Goal: Task Accomplishment & Management: Complete application form

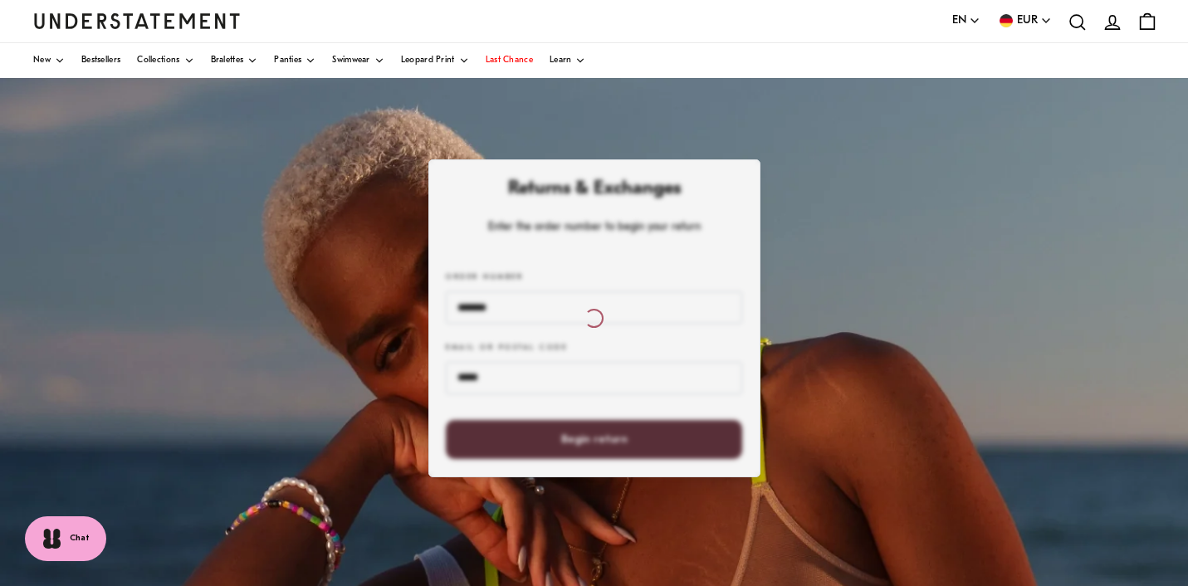
scroll to position [53, 0]
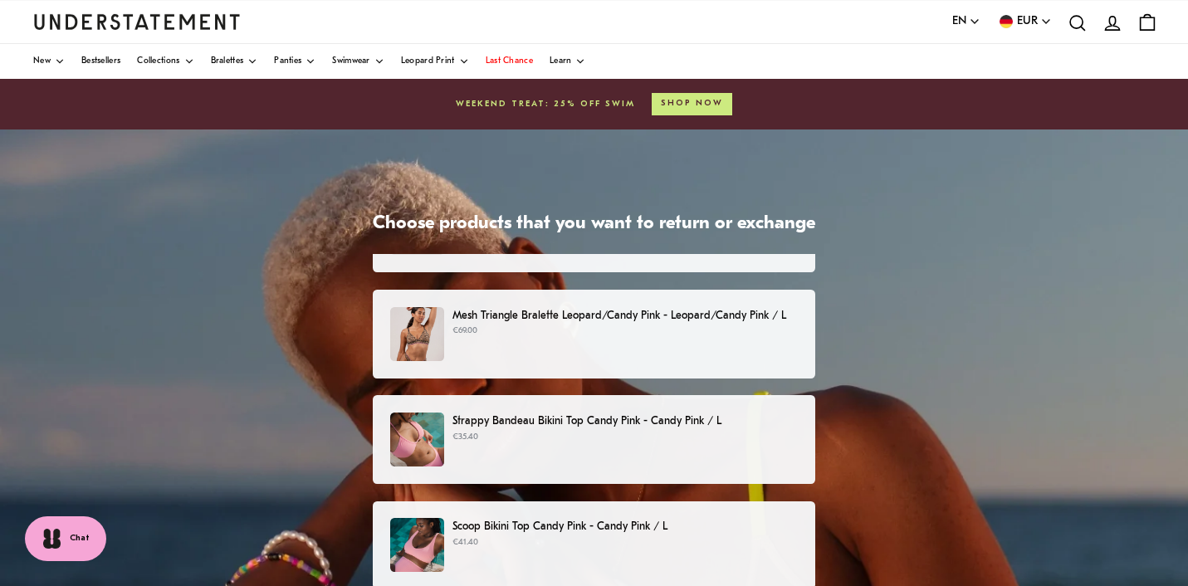
scroll to position [57, 0]
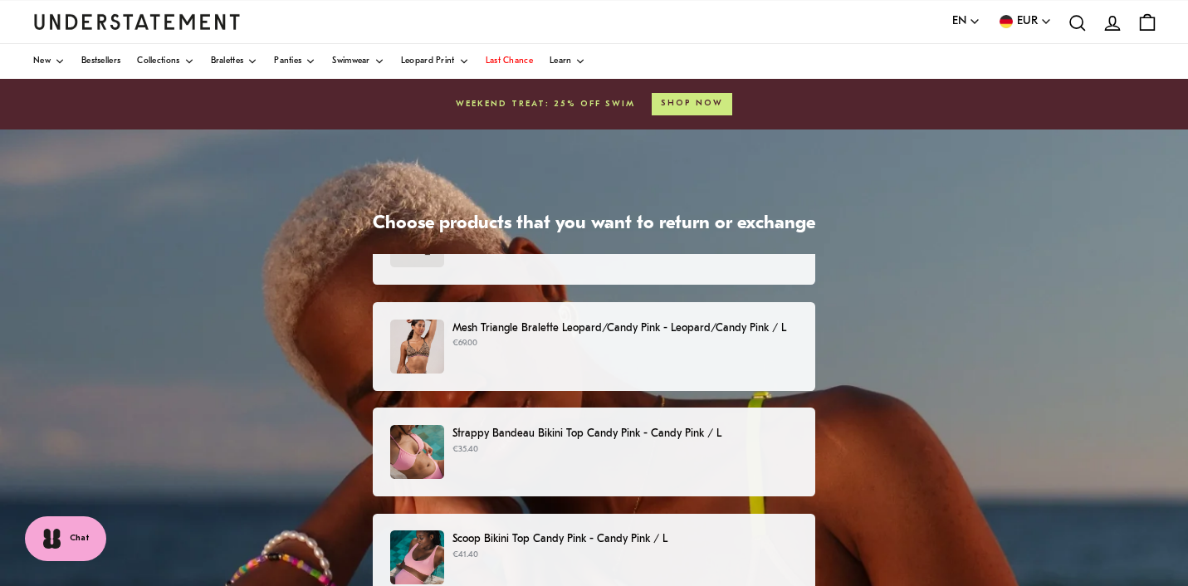
click at [684, 467] on div "Strappy Bandeau Bikini Top Candy Pink - Candy Pink / L €35.40" at bounding box center [594, 452] width 408 height 54
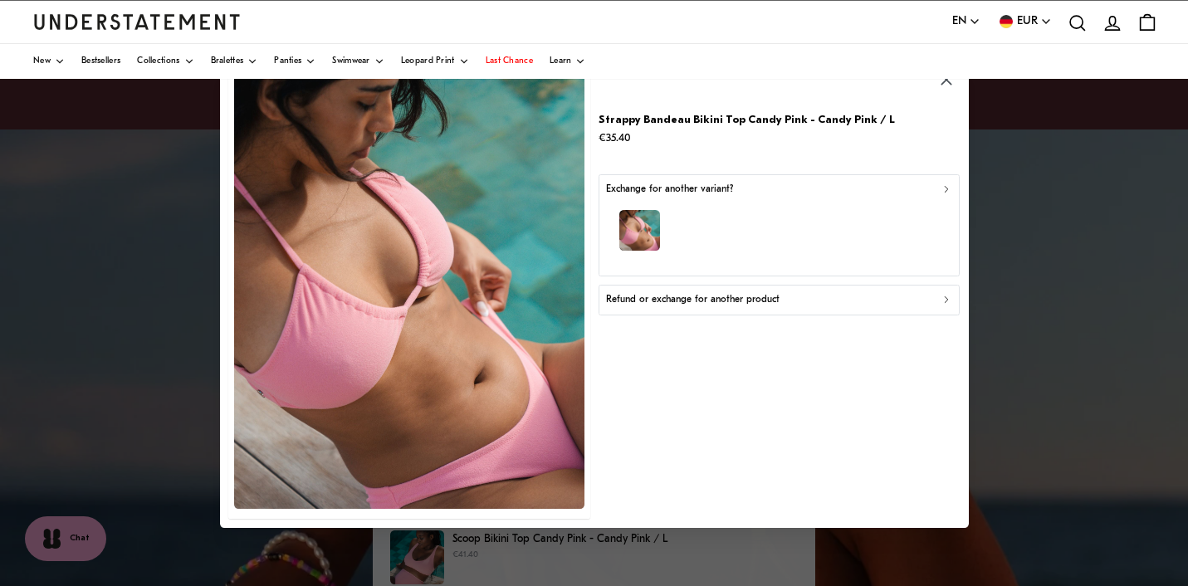
click at [694, 312] on button "Refund or exchange for another product" at bounding box center [779, 301] width 361 height 30
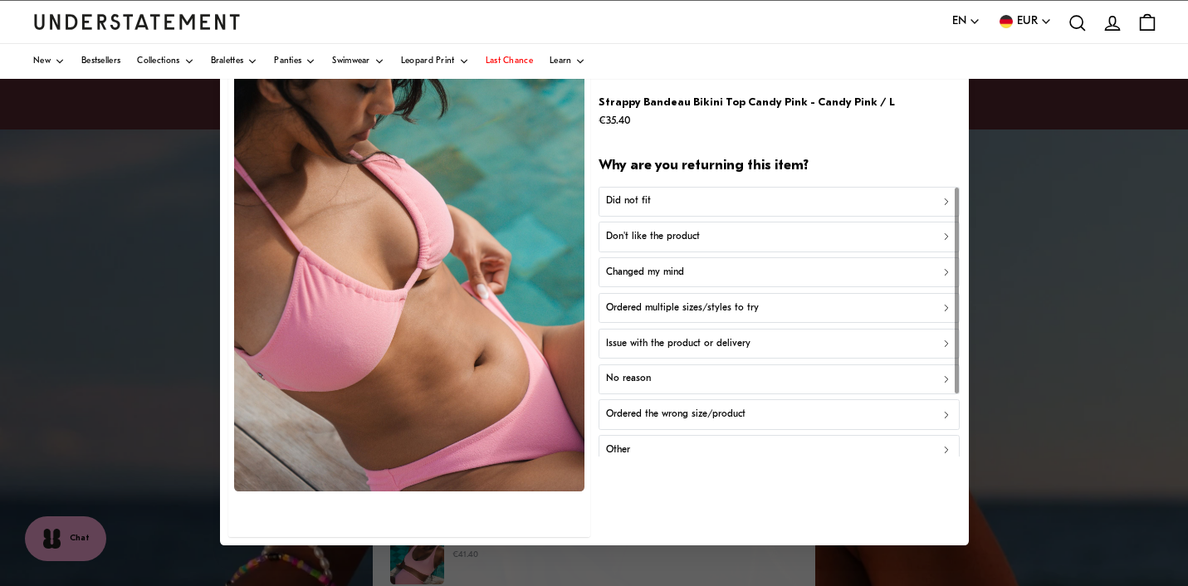
click at [701, 210] on button "Did not fit" at bounding box center [779, 201] width 361 height 30
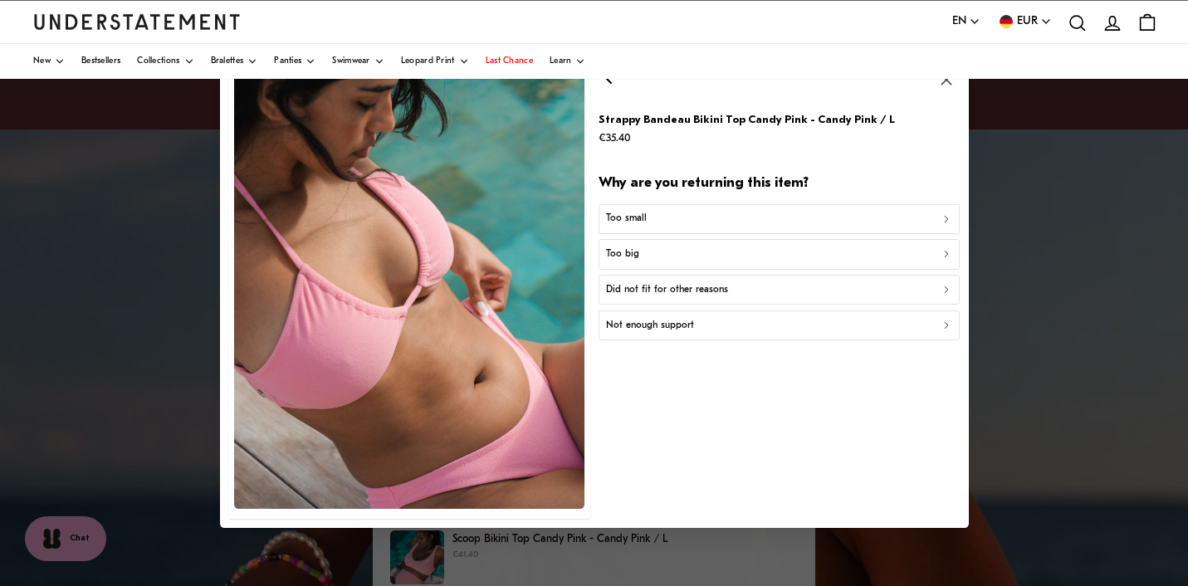
click at [706, 256] on div "Too big" at bounding box center [778, 255] width 347 height 16
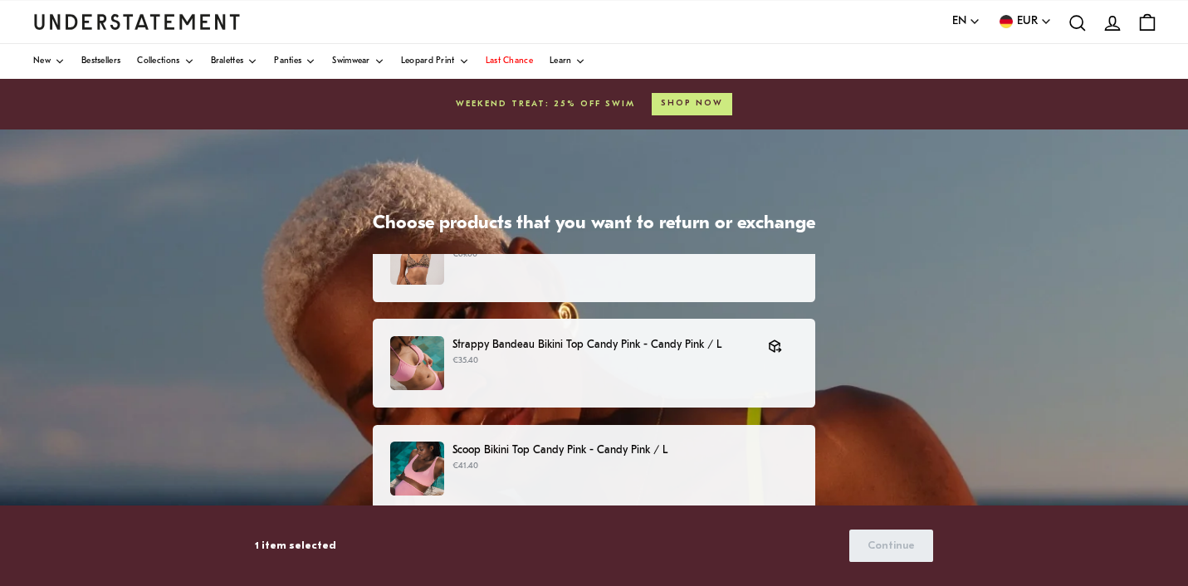
scroll to position [135, 0]
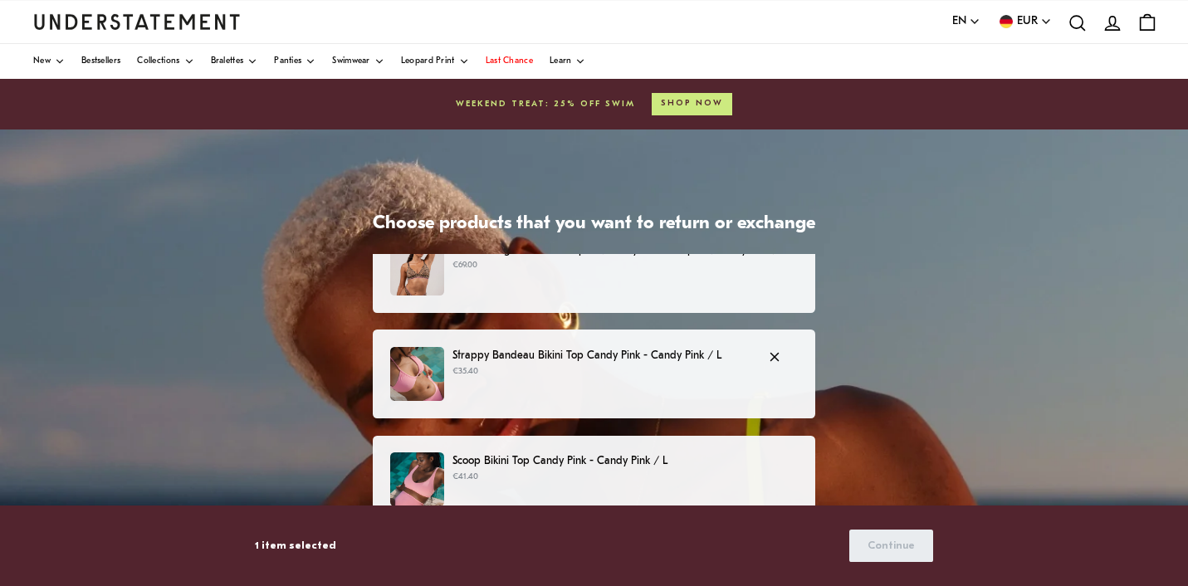
click at [717, 367] on p "€35.40" at bounding box center [601, 371] width 299 height 13
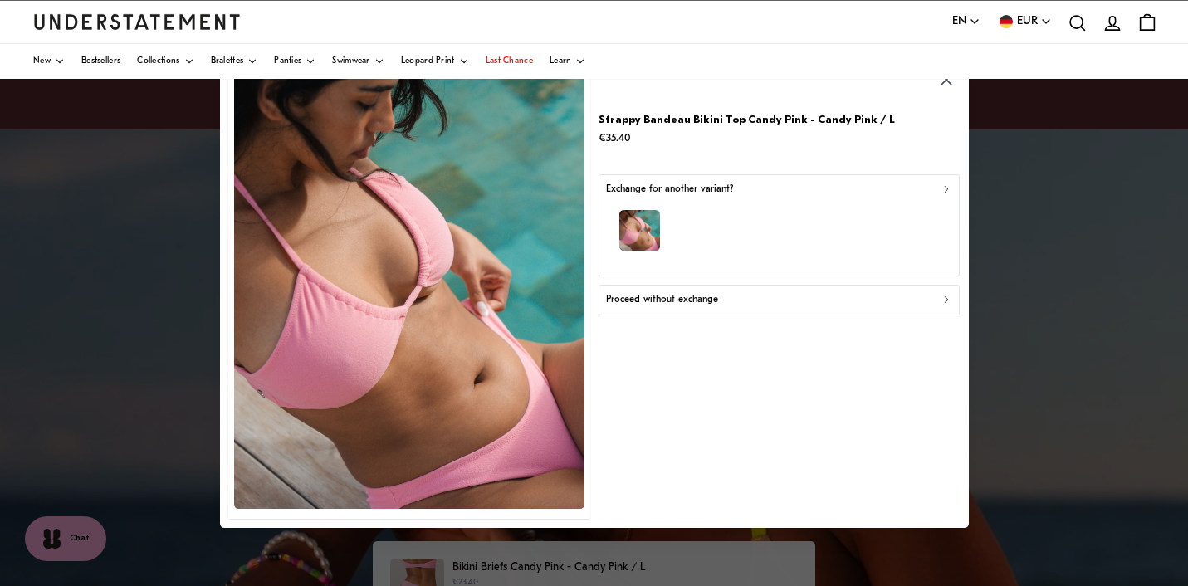
click at [885, 194] on div "Exchange for another variant?" at bounding box center [778, 190] width 347 height 16
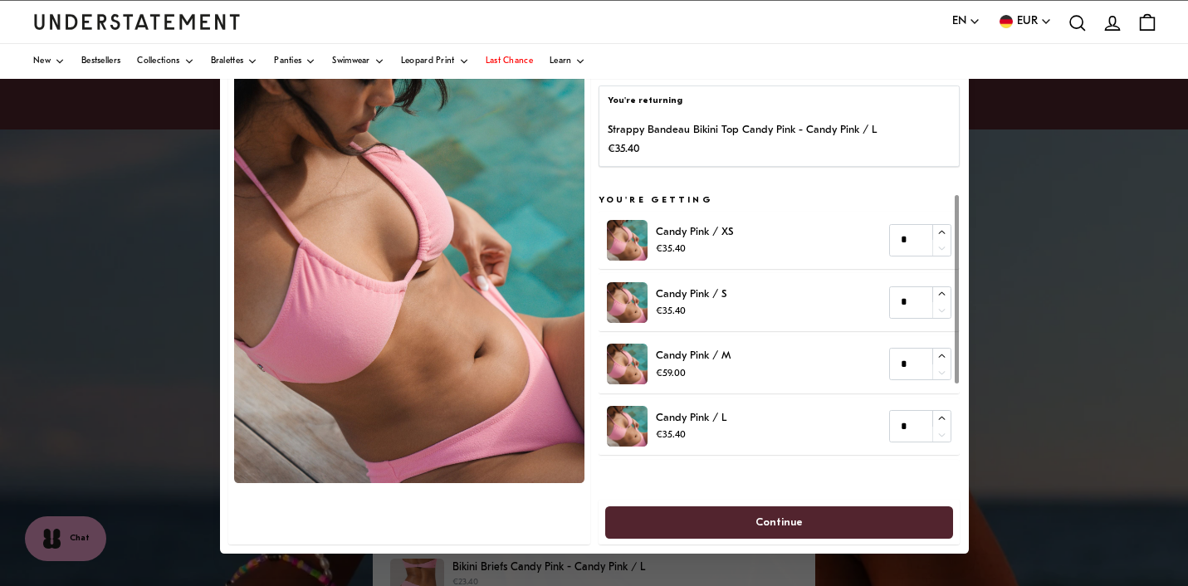
click at [830, 521] on span "Continue" at bounding box center [779, 522] width 312 height 31
click at [806, 530] on span "Continue" at bounding box center [779, 522] width 312 height 31
click at [733, 519] on span "Continue" at bounding box center [779, 522] width 312 height 31
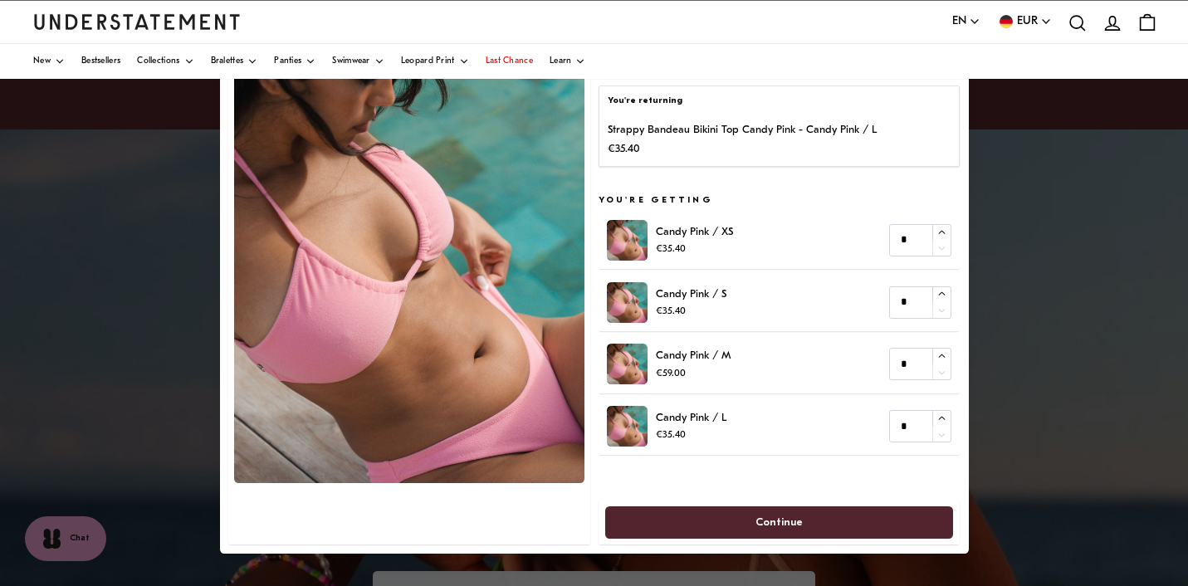
click at [772, 519] on span "Continue" at bounding box center [778, 522] width 47 height 31
click at [852, 516] on span "Continue" at bounding box center [779, 522] width 312 height 31
click at [686, 525] on span "Continue" at bounding box center [779, 522] width 312 height 31
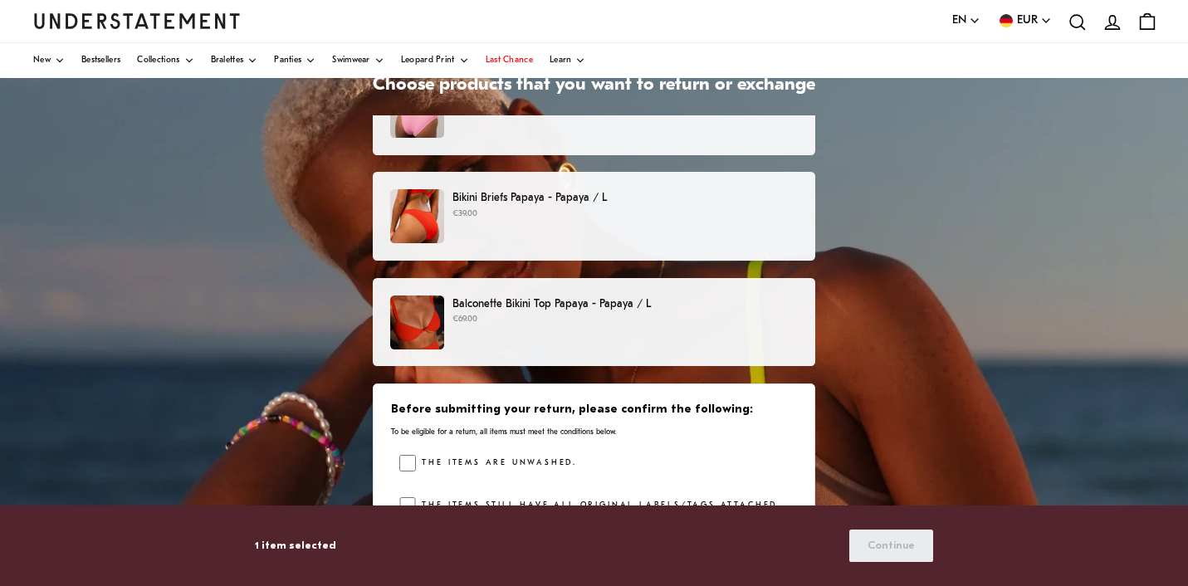
scroll to position [141, 0]
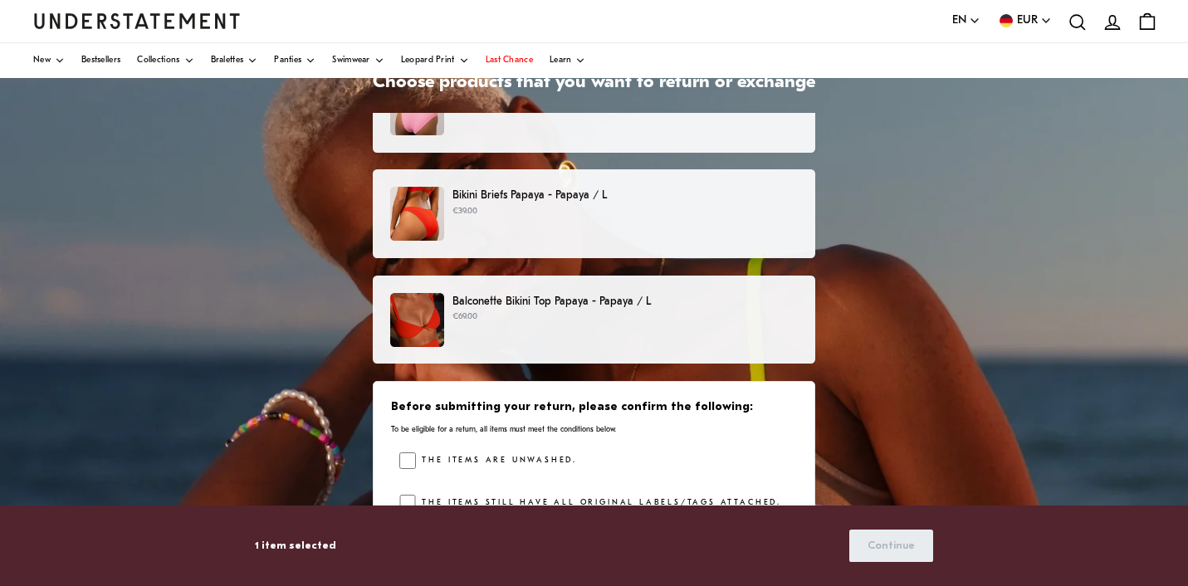
click at [894, 547] on span "Continue" at bounding box center [891, 545] width 47 height 31
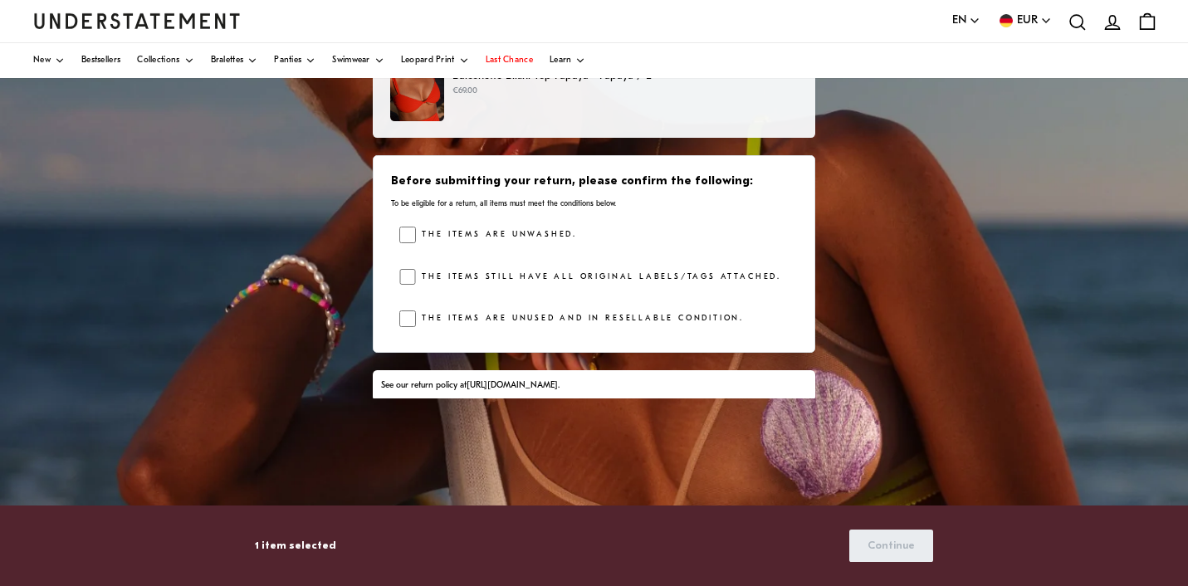
scroll to position [562, 0]
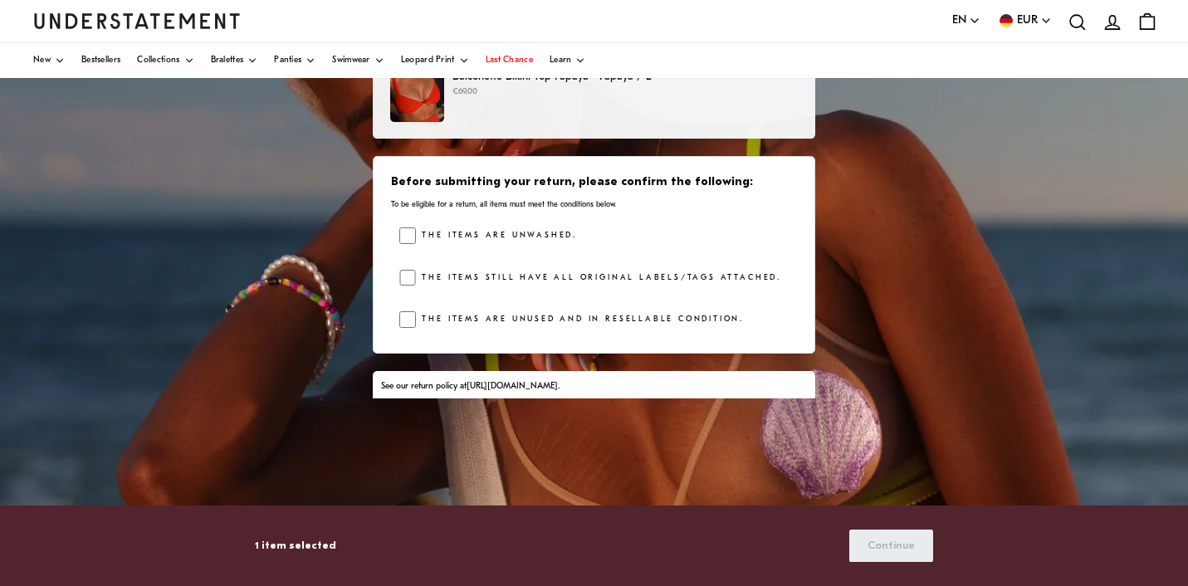
click at [902, 545] on span "Continue" at bounding box center [891, 545] width 47 height 31
click at [446, 323] on label "The items are unused and in resellable condition." at bounding box center [580, 319] width 328 height 17
click at [848, 552] on div "1 item selected Continue" at bounding box center [593, 545] width 677 height 43
click at [864, 545] on button "Continue" at bounding box center [891, 546] width 84 height 32
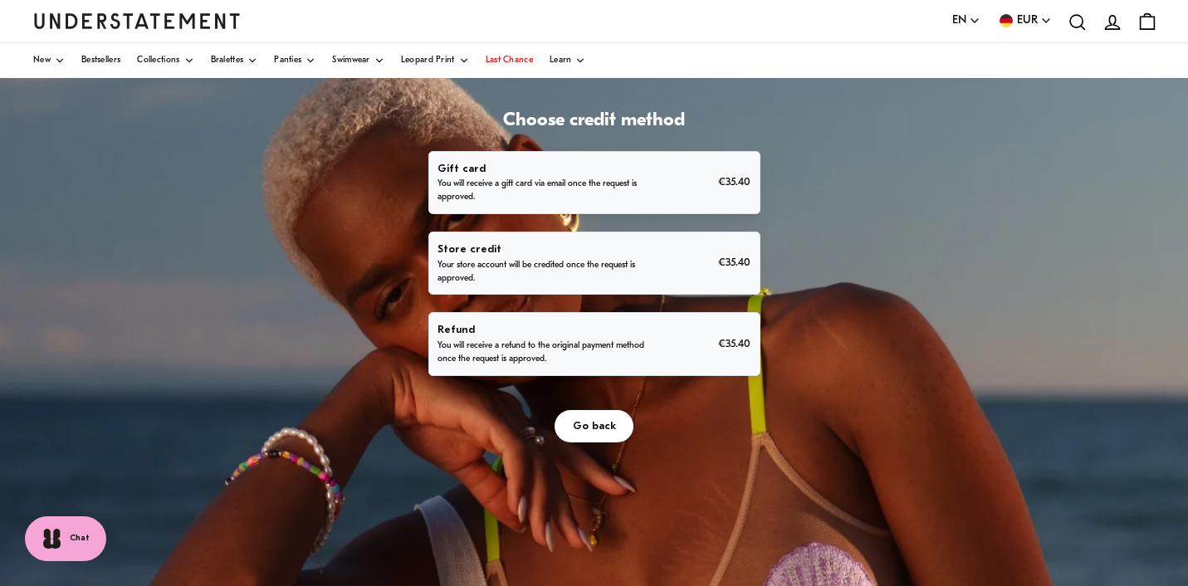
scroll to position [105, 0]
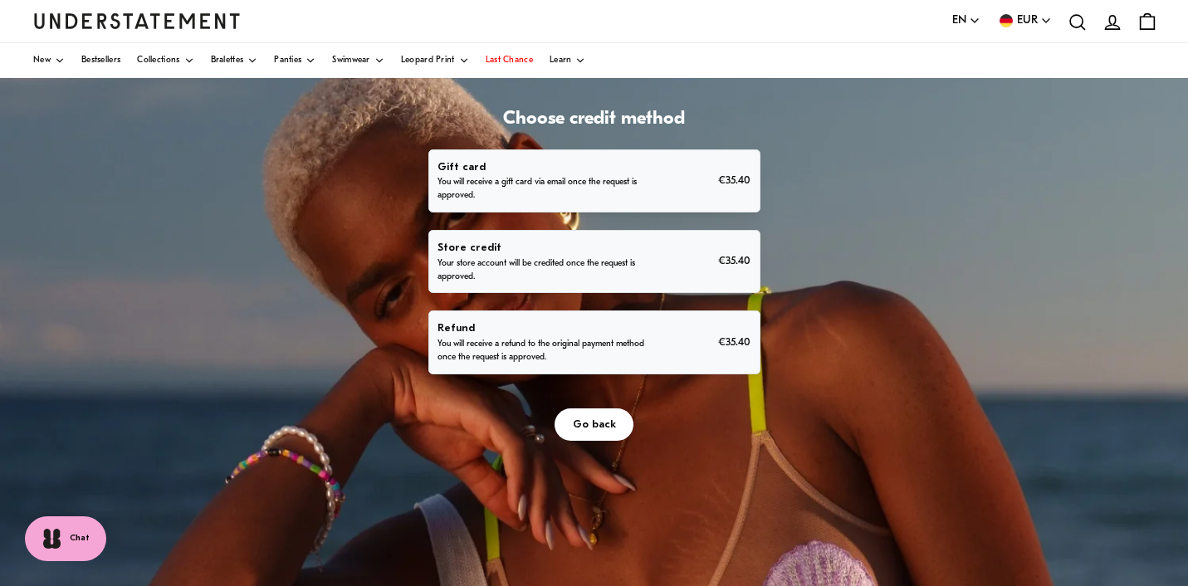
click at [649, 364] on p "You will receive a refund to the original payment method once the request is ap…" at bounding box center [543, 351] width 212 height 27
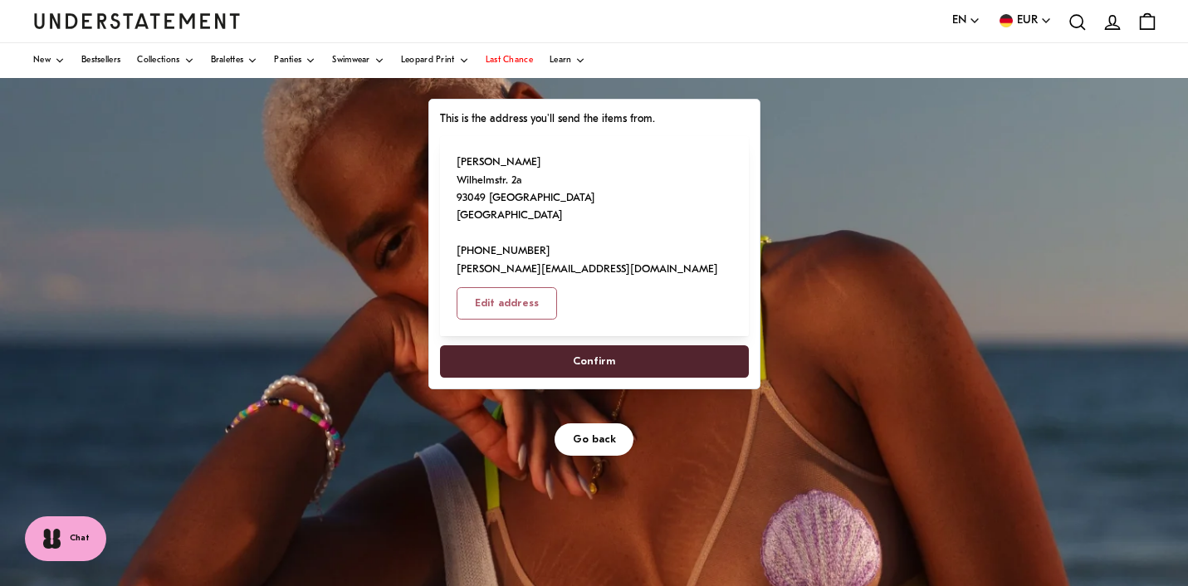
scroll to position [156, 0]
click at [730, 376] on span "Confirm" at bounding box center [593, 360] width 272 height 31
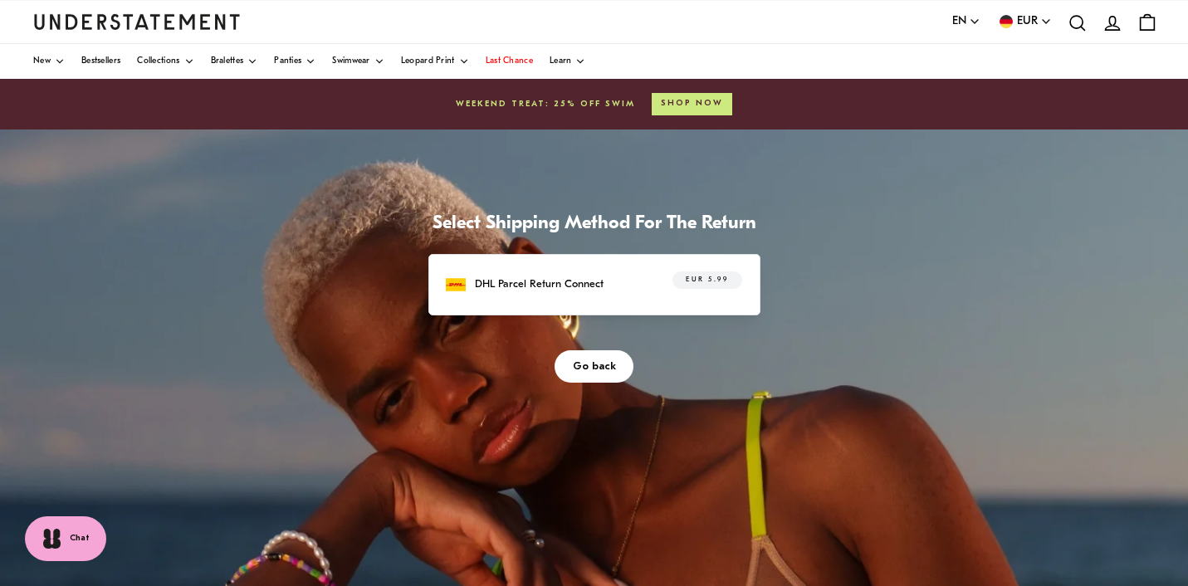
click at [741, 297] on div "DHL Parcel Return Connect EUR 5.99" at bounding box center [594, 284] width 296 height 26
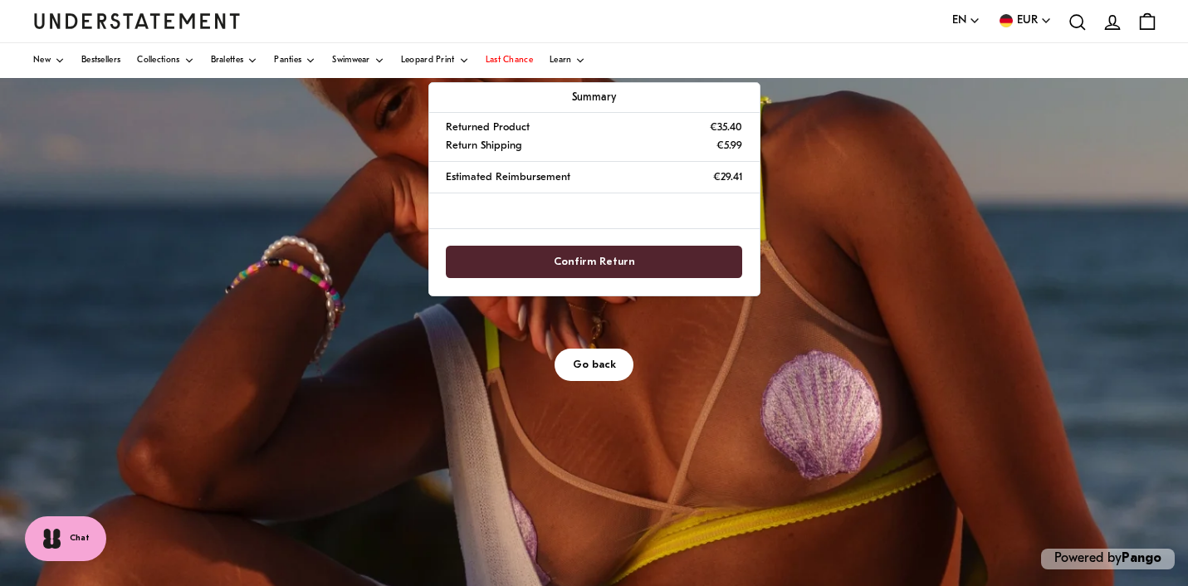
scroll to position [293, 0]
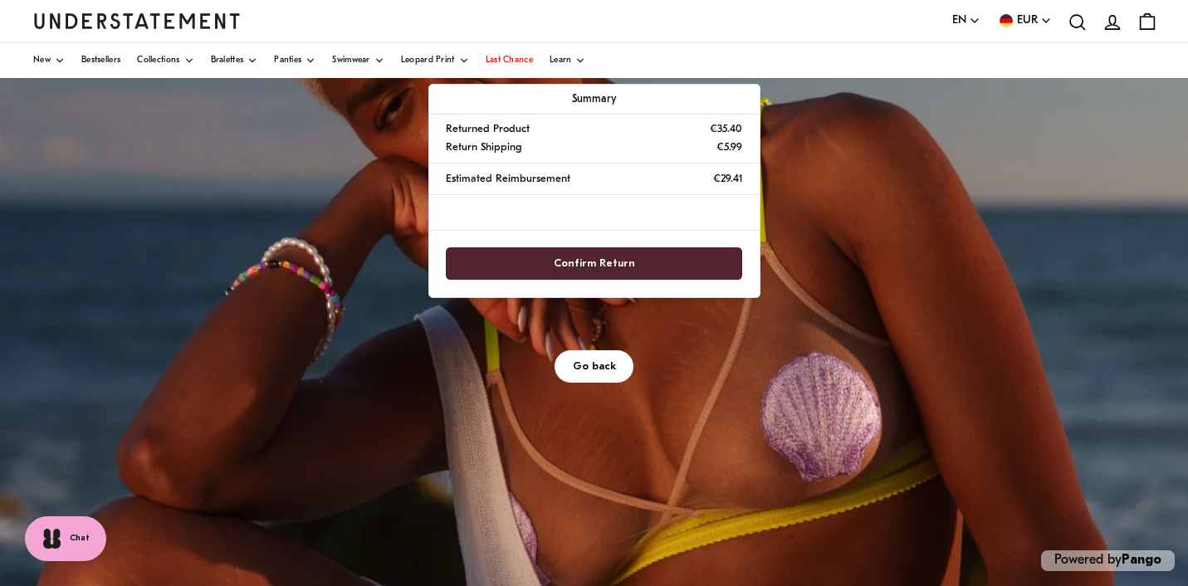
click at [635, 279] on span "Confirm Return" at bounding box center [594, 263] width 81 height 31
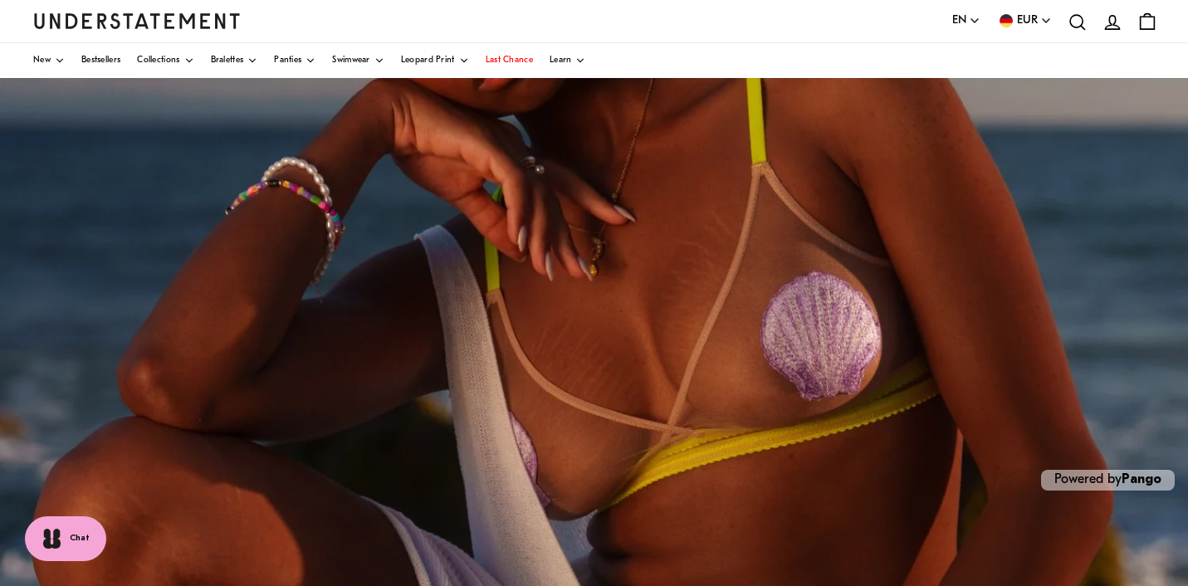
scroll to position [377, 0]
click at [496, 62] on span "Last Chance" at bounding box center [509, 60] width 47 height 8
